Goal: Check status: Check status

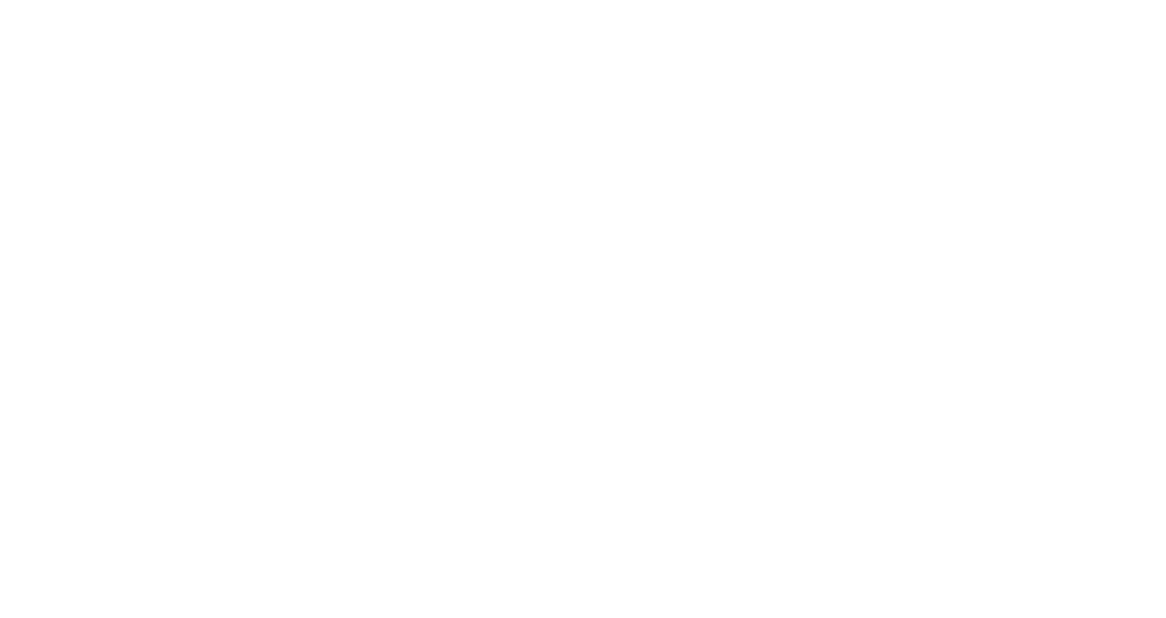
click at [43, 205] on div at bounding box center [583, 309] width 1166 height 618
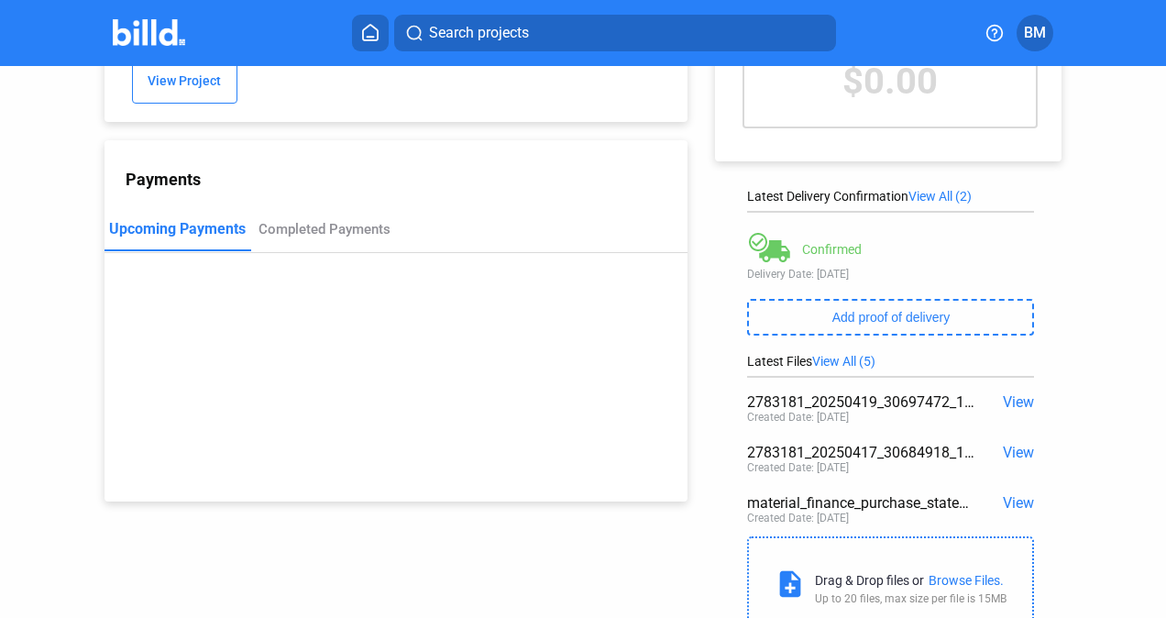
scroll to position [159, 0]
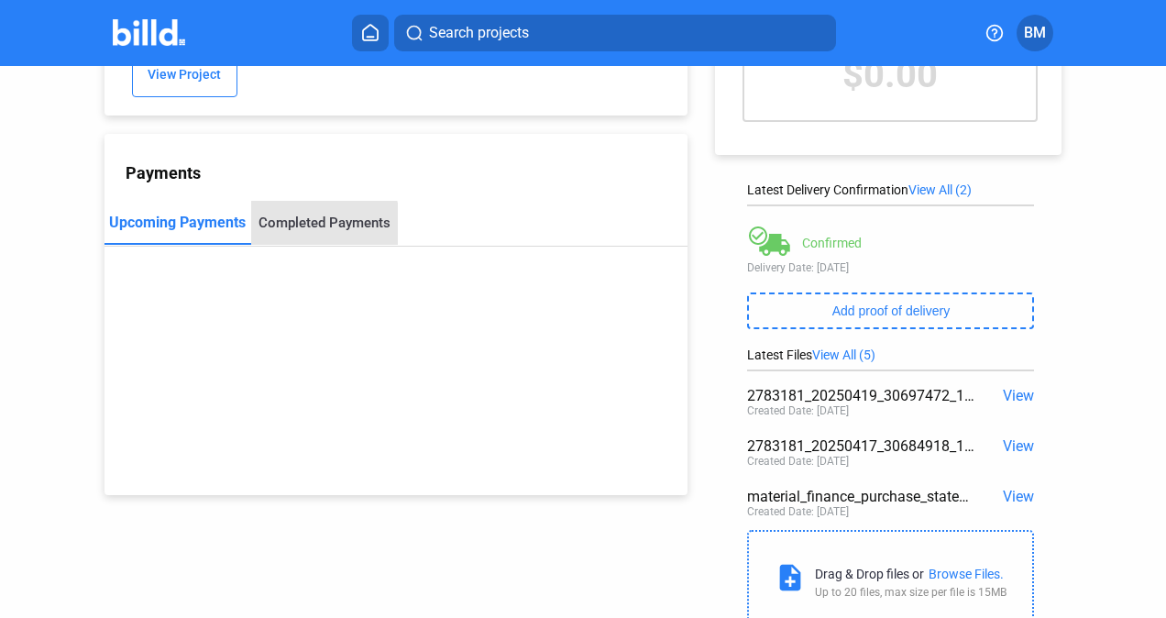
click at [270, 222] on div "Completed Payments" at bounding box center [324, 223] width 147 height 44
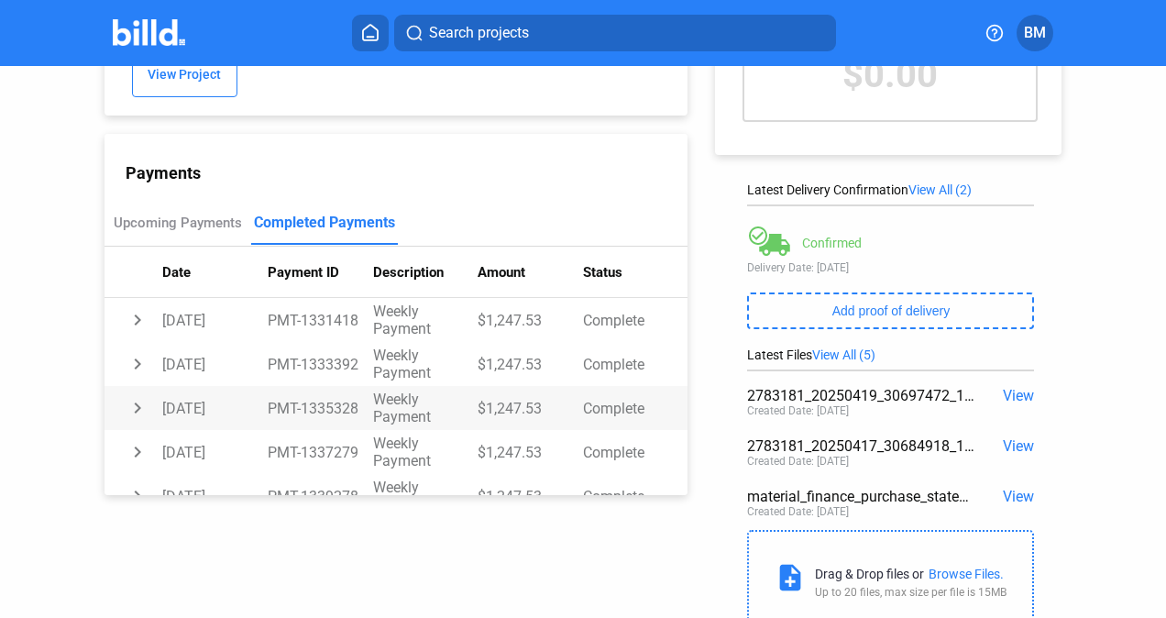
scroll to position [596, 0]
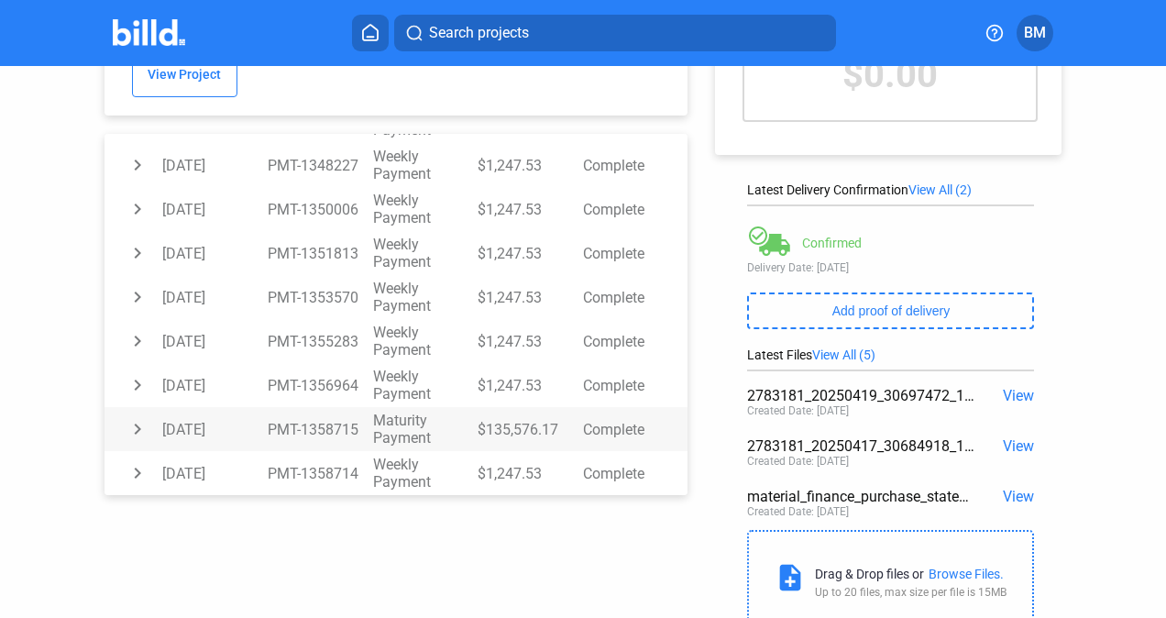
click at [137, 420] on td "chevron_right" at bounding box center [134, 429] width 59 height 44
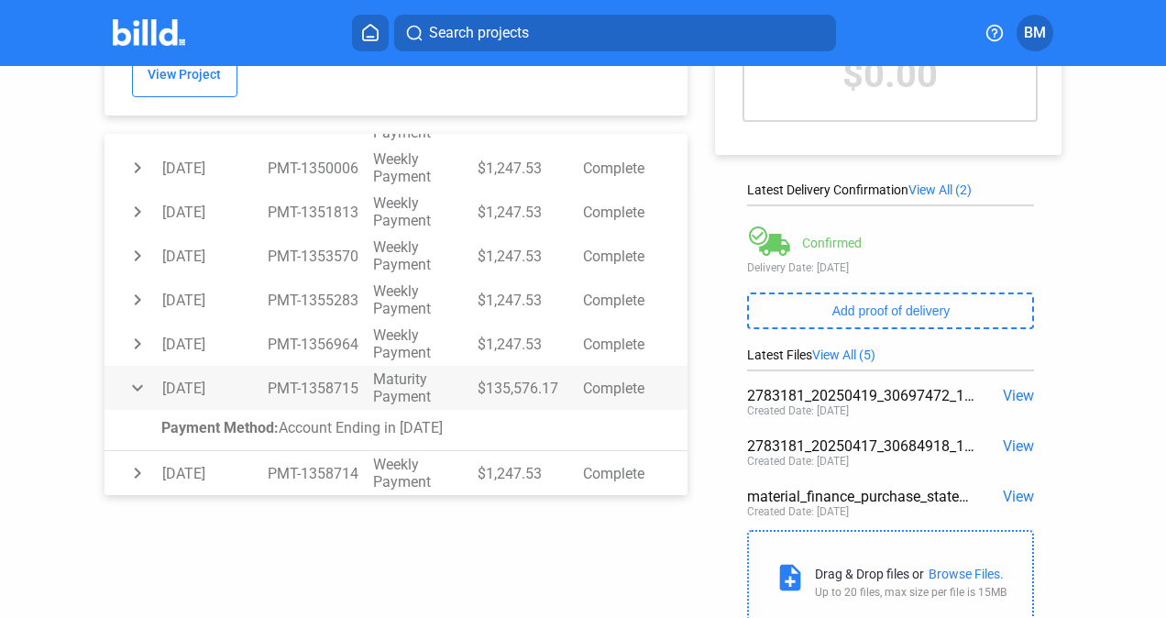
click at [138, 374] on td "expand_more" at bounding box center [134, 388] width 59 height 44
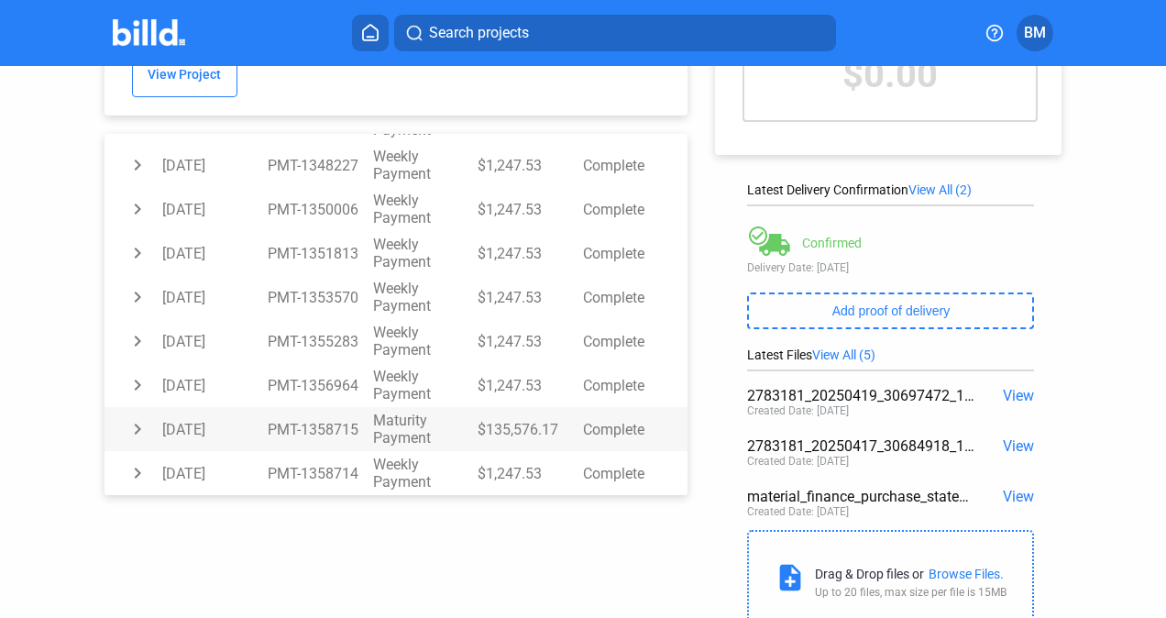
scroll to position [596, 0]
